Goal: Task Accomplishment & Management: Complete application form

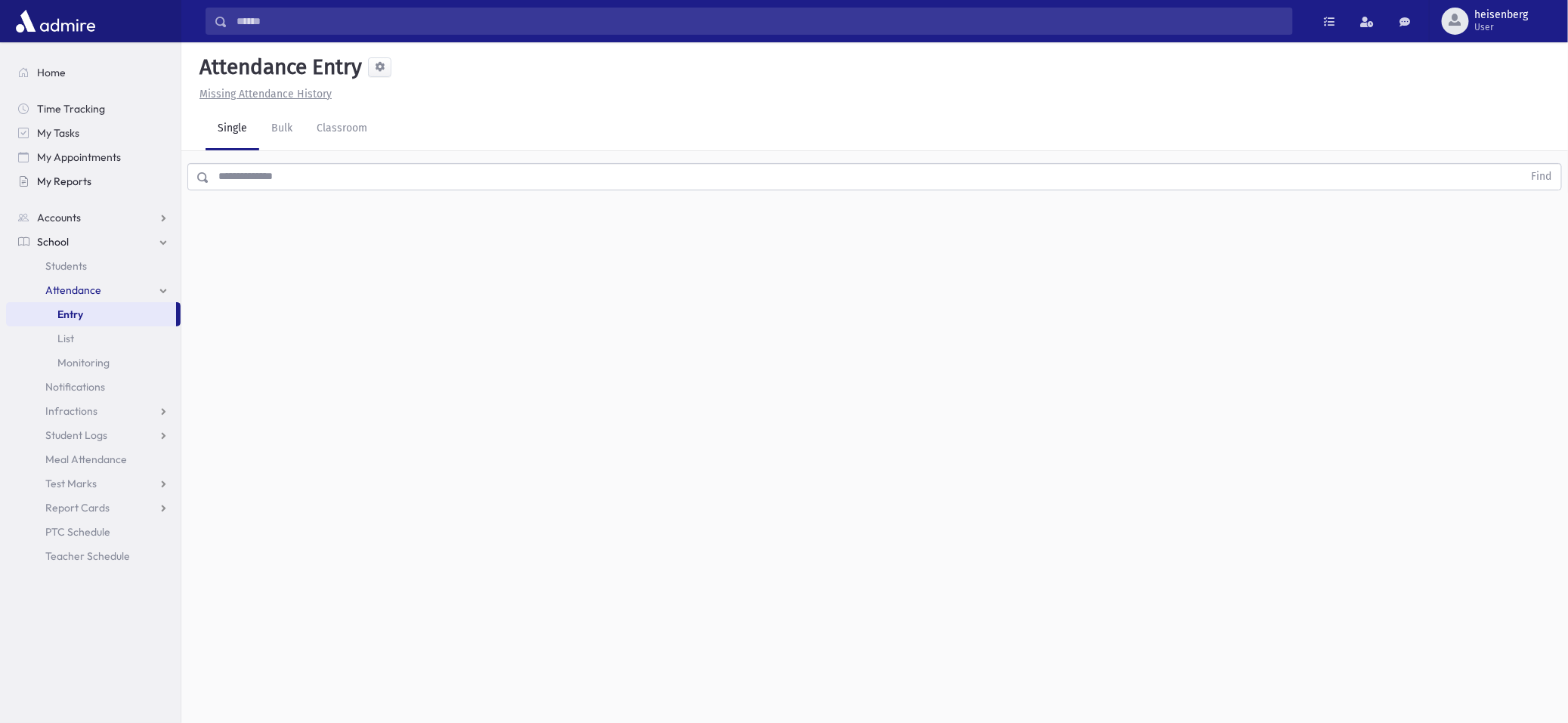
drag, startPoint x: 0, startPoint y: 0, endPoint x: 76, endPoint y: 190, distance: 204.6
click at [77, 190] on div "Search Results All Accounts" at bounding box center [784, 379] width 1568 height 757
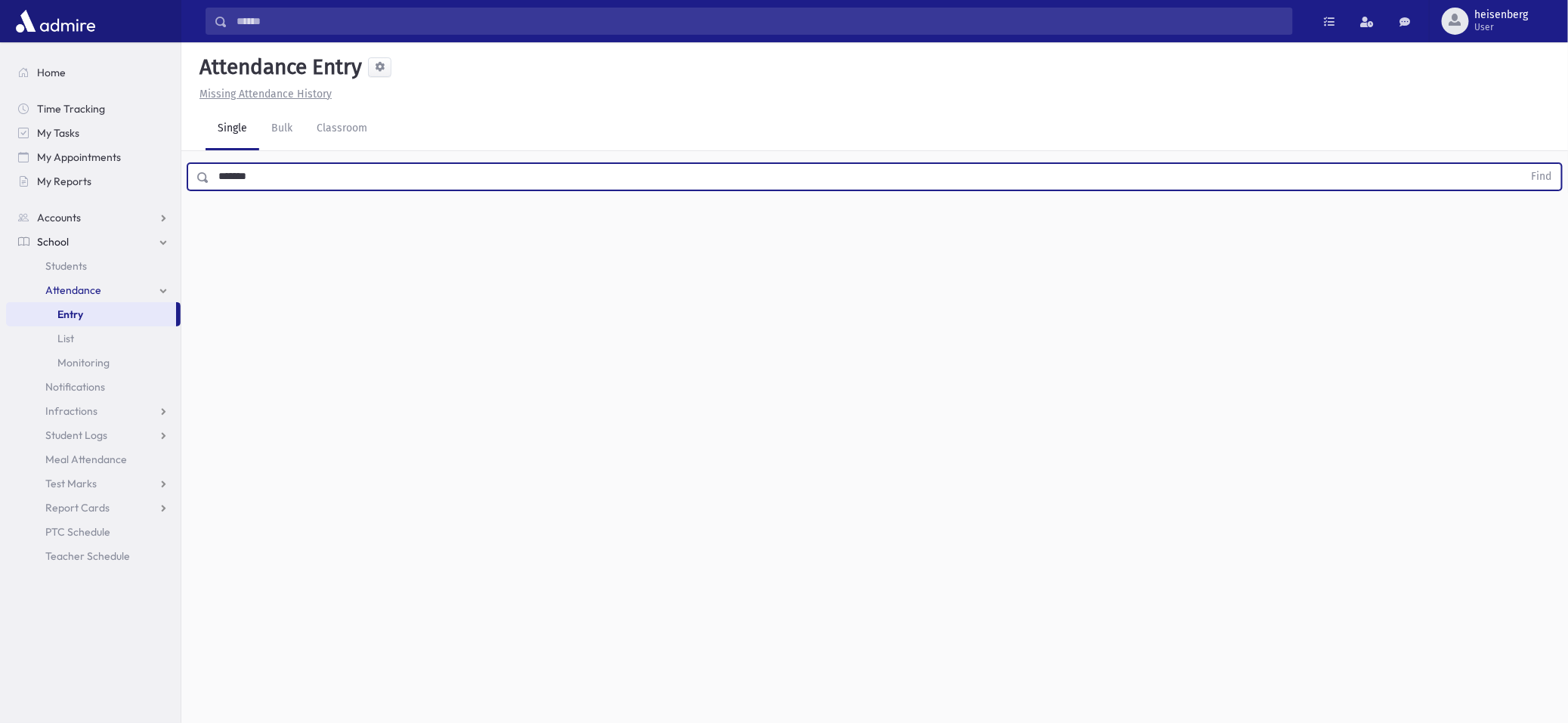
type input "*******"
click at [1523, 164] on button "Find" at bounding box center [1542, 176] width 39 height 25
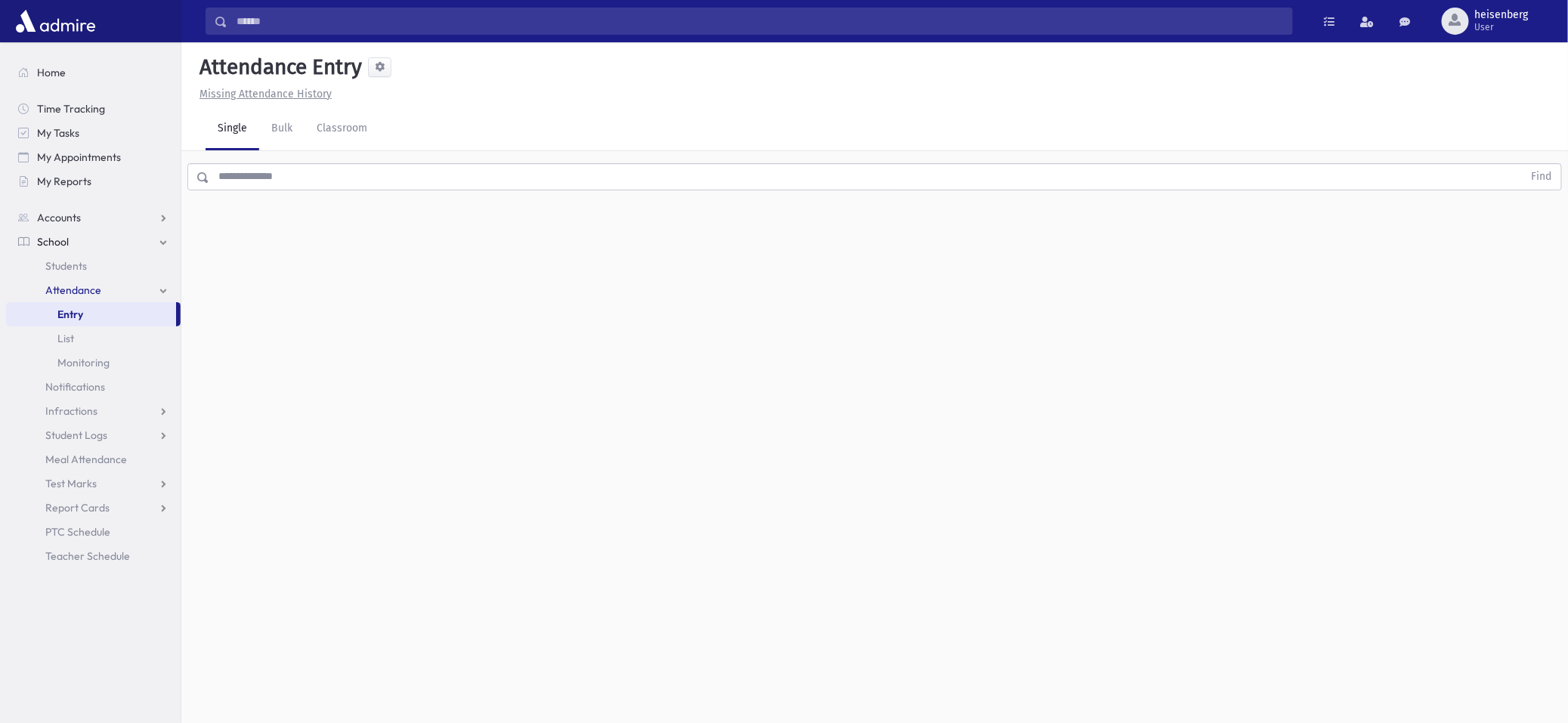
click at [423, 186] on input "text" at bounding box center [867, 177] width 1314 height 27
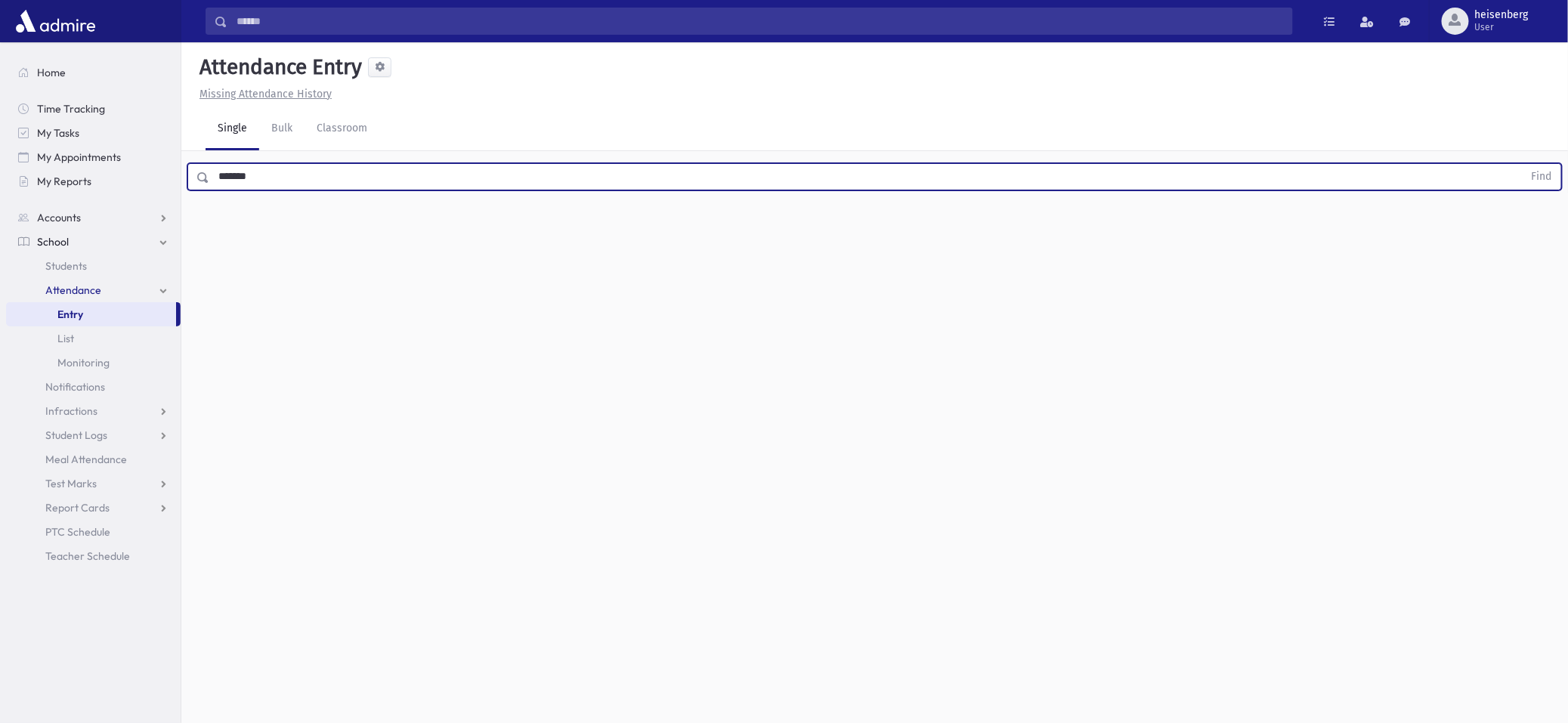
click at [1523, 164] on button "Find" at bounding box center [1542, 176] width 39 height 25
drag, startPoint x: 288, startPoint y: 173, endPoint x: -7, endPoint y: 161, distance: 295.2
click at [0, 161] on html "Search Results All Accounts Students" at bounding box center [784, 362] width 1568 height 723
type input "****"
click at [1523, 164] on button "Find" at bounding box center [1542, 176] width 39 height 25
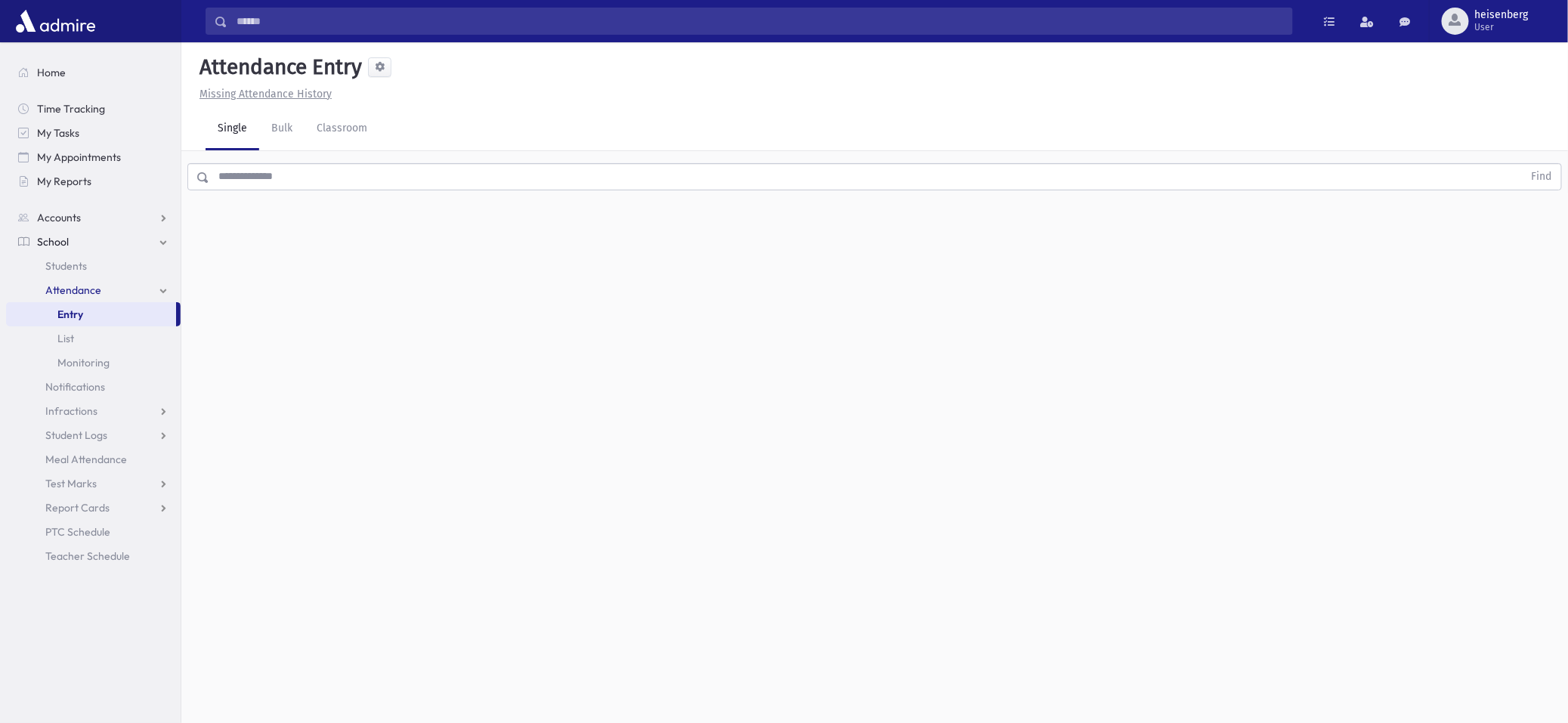
click at [260, 175] on input "text" at bounding box center [867, 177] width 1314 height 27
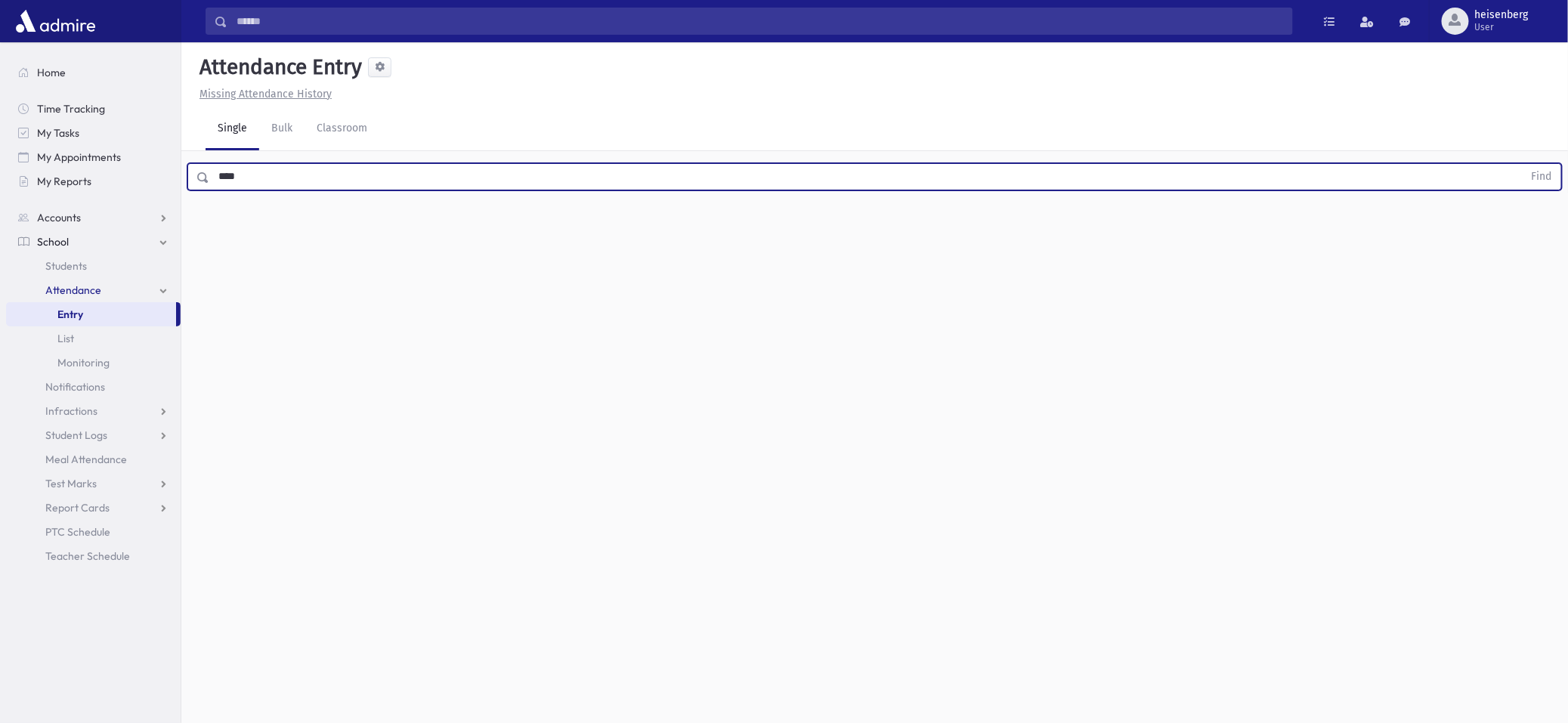
click at [1523, 164] on button "Find" at bounding box center [1542, 176] width 39 height 25
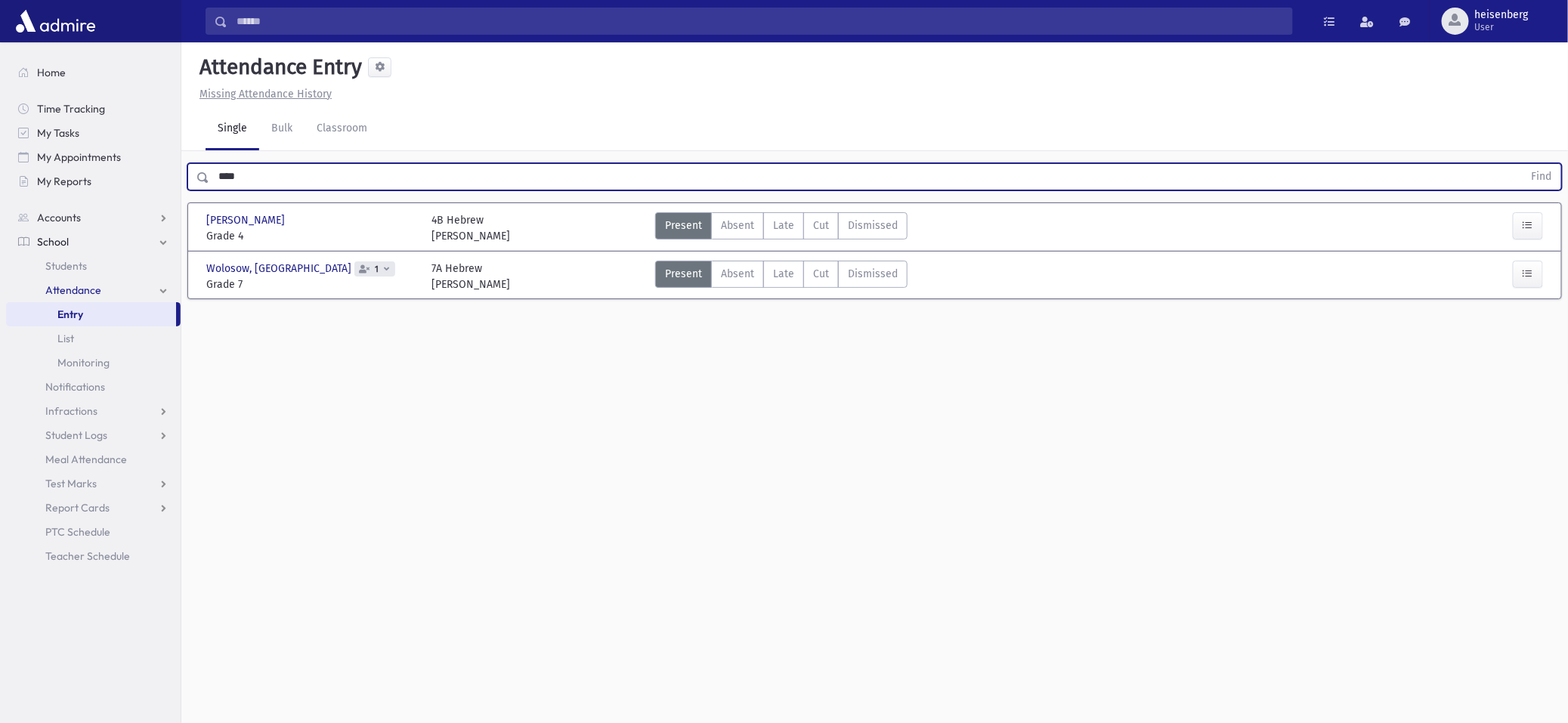
drag, startPoint x: 277, startPoint y: 169, endPoint x: 2, endPoint y: 166, distance: 275.0
click at [16, 171] on div "Search Results All Accounts" at bounding box center [784, 379] width 1568 height 757
click at [1523, 164] on button "Find" at bounding box center [1542, 176] width 39 height 25
drag, startPoint x: 288, startPoint y: 186, endPoint x: 163, endPoint y: 174, distance: 125.6
click at [163, 174] on div "Search Results All Accounts" at bounding box center [784, 379] width 1568 height 757
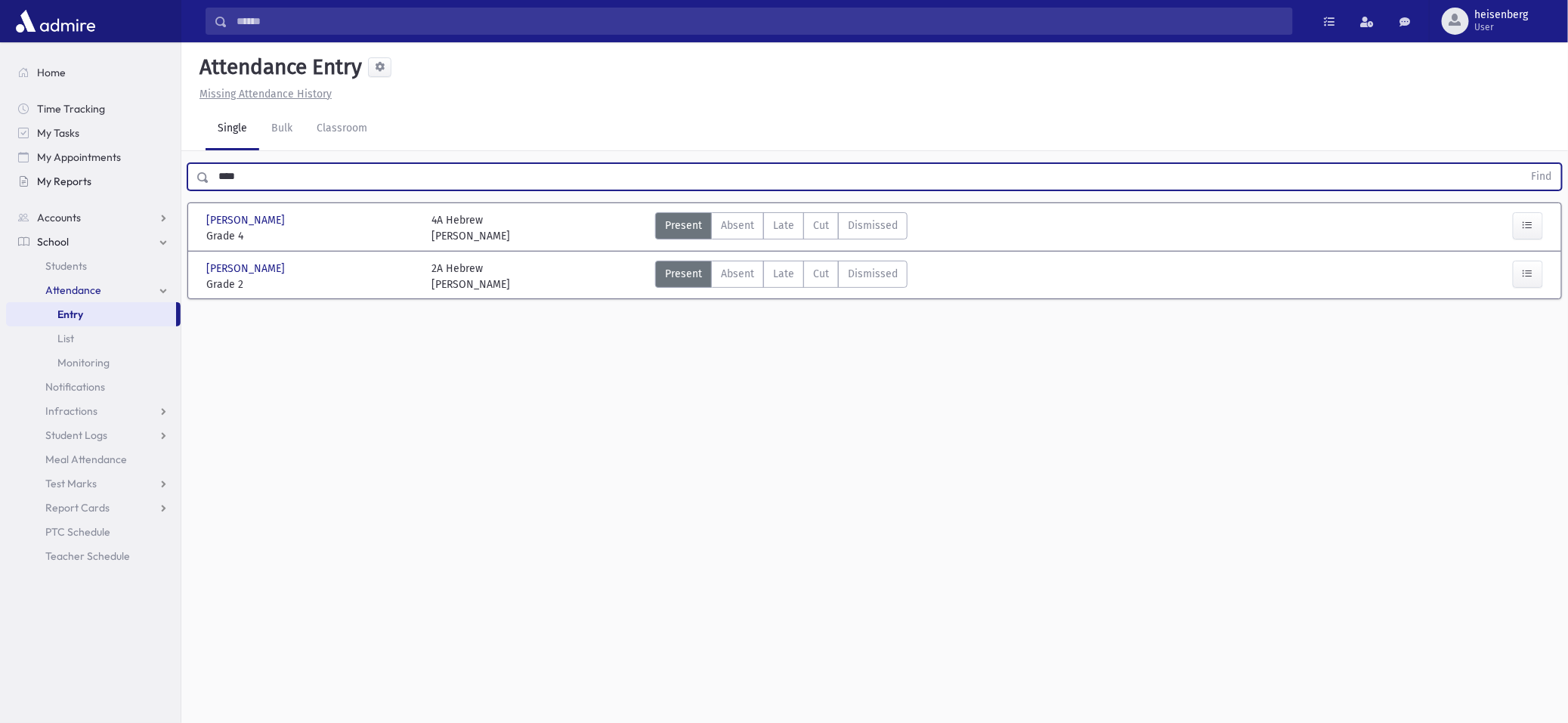
type input "****"
click at [1523, 164] on button "Find" at bounding box center [1542, 176] width 39 height 25
